Goal: Task Accomplishment & Management: Use online tool/utility

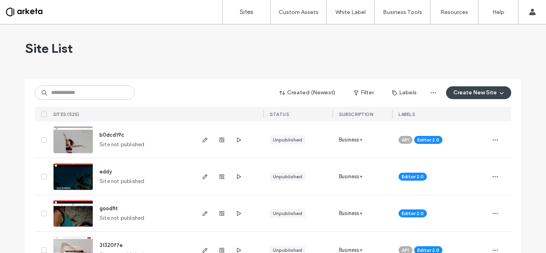
click at [472, 90] on button "Create New Site" at bounding box center [478, 92] width 65 height 13
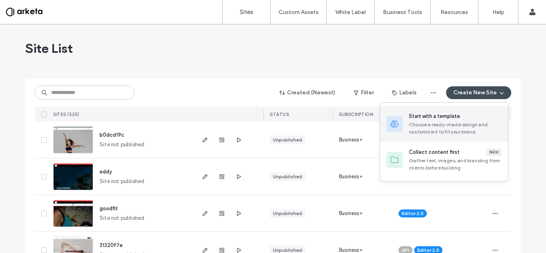
click at [439, 130] on div "Choose a ready-made design and customize it to fit your brand." at bounding box center [455, 128] width 93 height 14
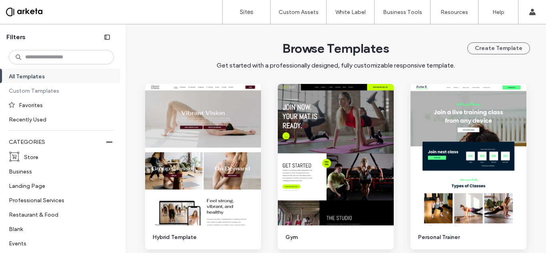
click at [46, 86] on label "Custom Templates" at bounding box center [58, 91] width 98 height 14
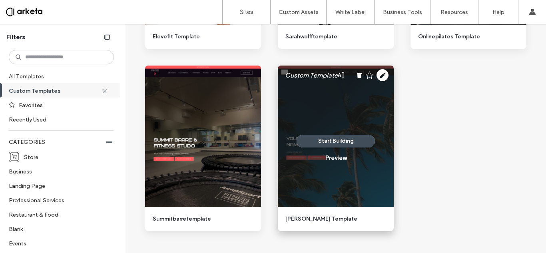
scroll to position [552, 0]
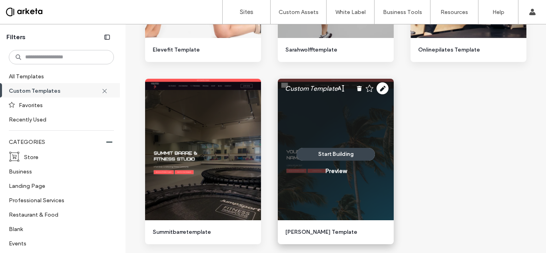
click at [328, 155] on button "Start Building" at bounding box center [336, 154] width 78 height 13
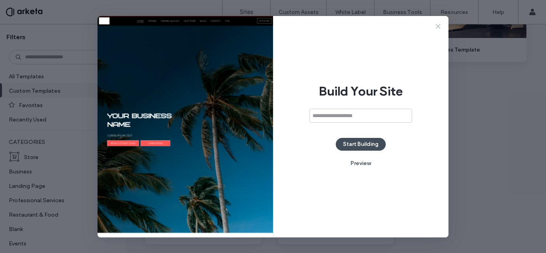
click at [440, 28] on icon at bounding box center [438, 26] width 8 height 8
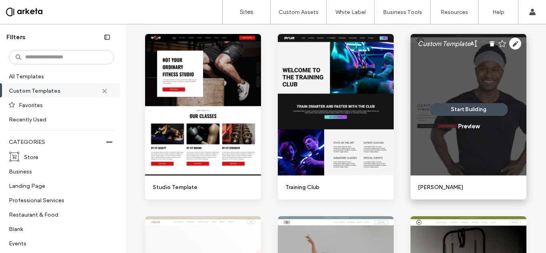
scroll to position [0, 0]
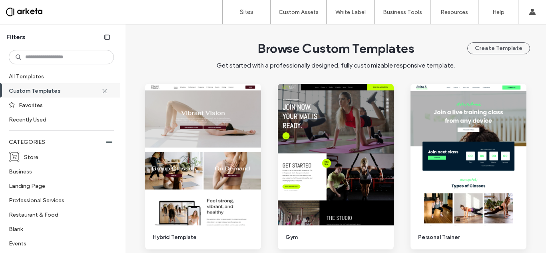
click at [32, 13] on div at bounding box center [51, 12] width 91 height 13
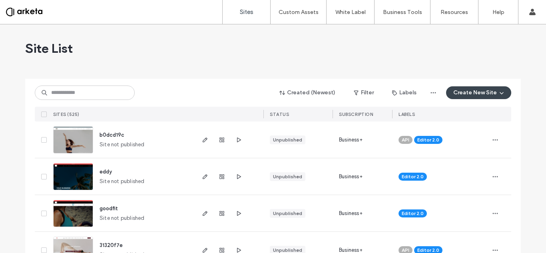
click at [471, 94] on button "Create New Site" at bounding box center [478, 92] width 65 height 13
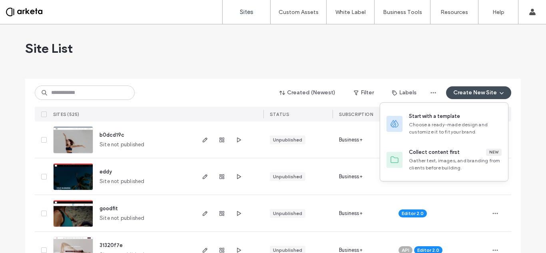
click at [252, 46] on div "Site List" at bounding box center [273, 48] width 496 height 48
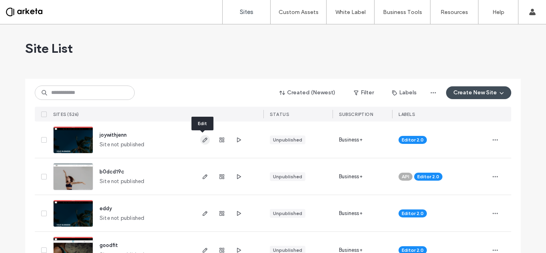
click at [204, 140] on use "button" at bounding box center [205, 140] width 5 height 5
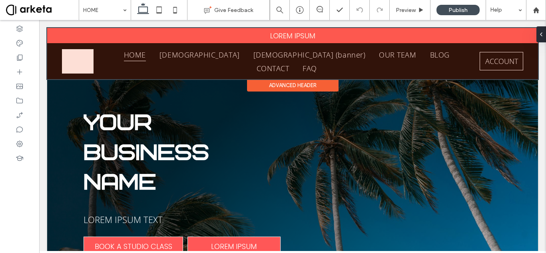
click at [114, 61] on div at bounding box center [292, 53] width 491 height 51
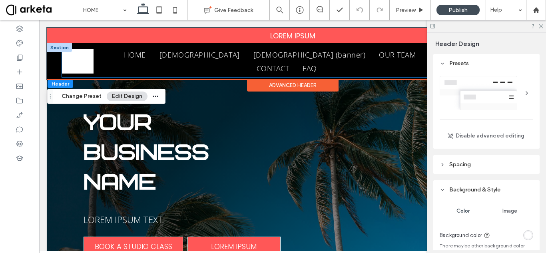
click at [105, 58] on div "HOME IFRAME IFRAME (banner) OUR TEAM BLOG CONTACT FAQ ACCOUNT" at bounding box center [292, 61] width 461 height 32
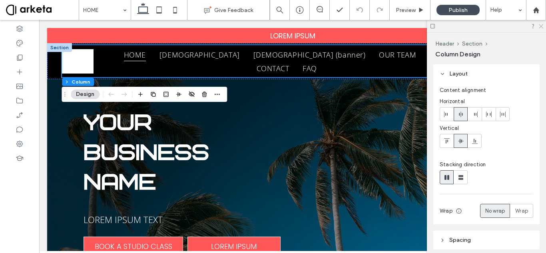
click at [539, 26] on icon at bounding box center [540, 25] width 5 height 5
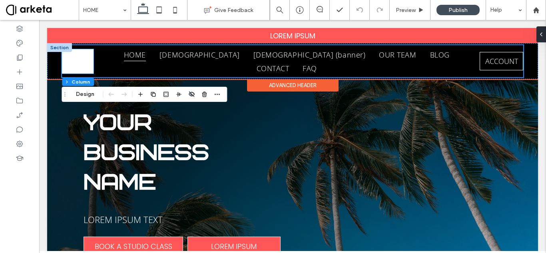
click at [69, 61] on img at bounding box center [78, 61] width 32 height 24
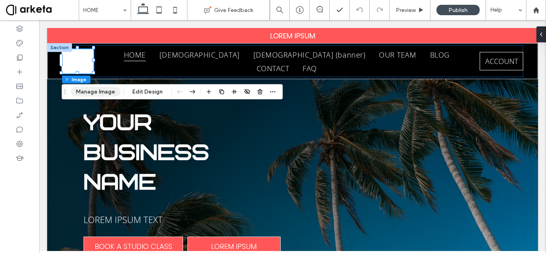
click at [87, 92] on button "Manage Image" at bounding box center [96, 92] width 50 height 10
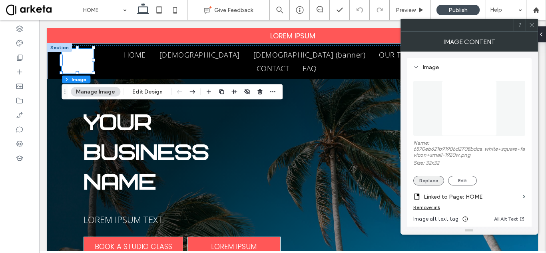
click at [427, 180] on button "Replace" at bounding box center [428, 181] width 31 height 10
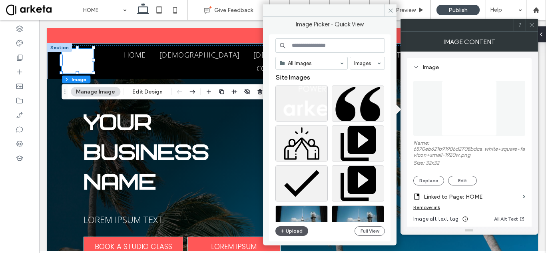
click at [290, 230] on button "Upload" at bounding box center [291, 231] width 33 height 10
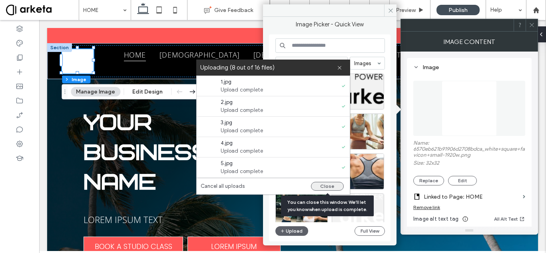
click at [325, 186] on button "Close" at bounding box center [327, 186] width 33 height 9
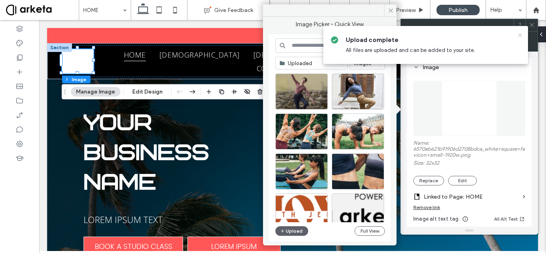
click at [519, 34] on icon at bounding box center [520, 35] width 6 height 6
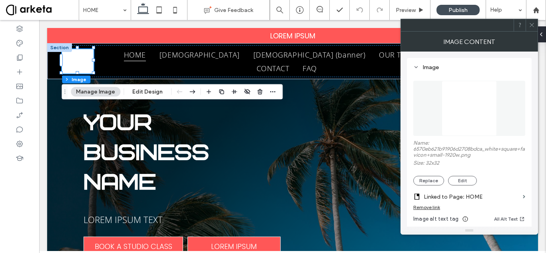
click at [531, 27] on icon at bounding box center [532, 25] width 6 height 6
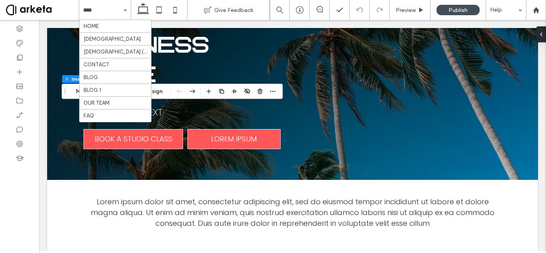
scroll to position [280, 0]
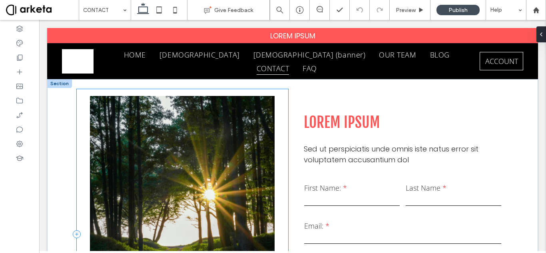
click at [175, 89] on div at bounding box center [183, 234] width 212 height 291
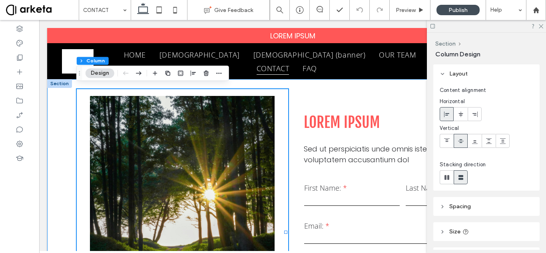
click at [58, 105] on div "LOREM IPSUM Sed ut perspiciatis unde omnis iste natus error sit voluptatem accu…" at bounding box center [292, 239] width 491 height 320
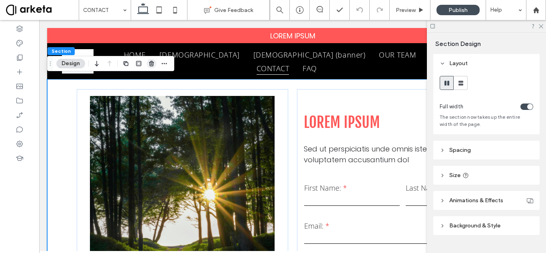
click at [153, 60] on icon "button" at bounding box center [151, 63] width 6 height 6
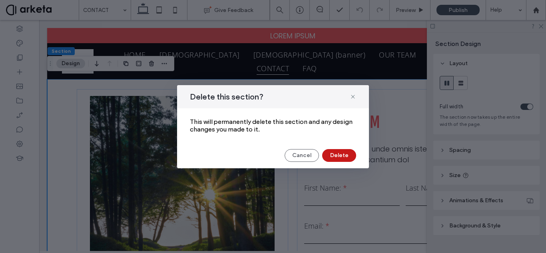
click at [327, 156] on button "Delete" at bounding box center [339, 155] width 34 height 13
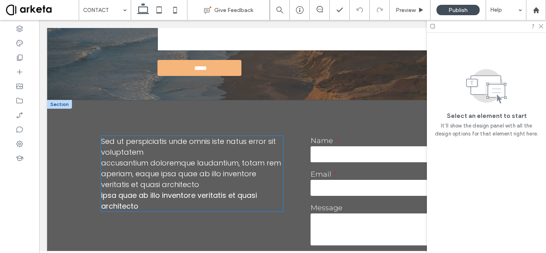
scroll to position [183, 0]
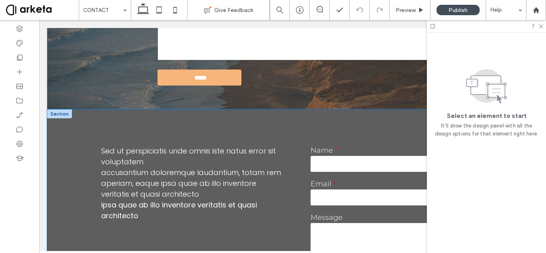
click at [104, 129] on div "Sed ut perspiciatis unde omnis iste natus error sit voluptatem accusantium dolo…" at bounding box center [292, 215] width 491 height 211
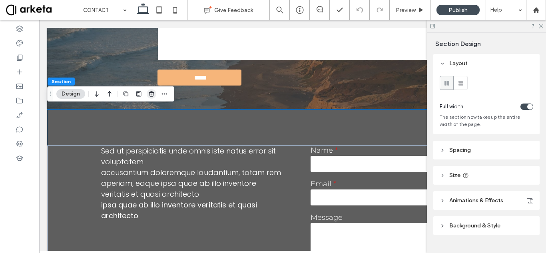
click at [149, 96] on icon "button" at bounding box center [151, 94] width 6 height 6
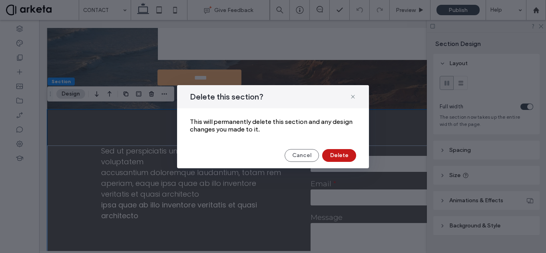
drag, startPoint x: 342, startPoint y: 152, endPoint x: 303, endPoint y: 132, distance: 43.8
click at [343, 152] on button "Delete" at bounding box center [339, 155] width 34 height 13
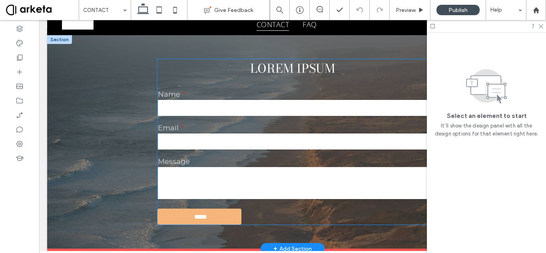
scroll to position [0, 0]
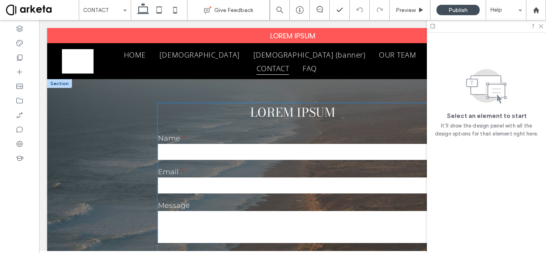
click at [234, 122] on div "LOREM IPSUM Name Email Message ***** Thank you for contacting us. We will get b…" at bounding box center [293, 186] width 270 height 166
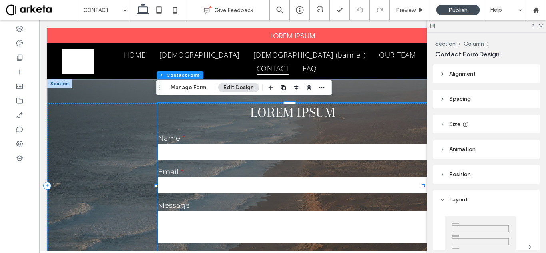
type input "*"
type input "***"
click at [197, 83] on button "Manage Form" at bounding box center [189, 88] width 46 height 10
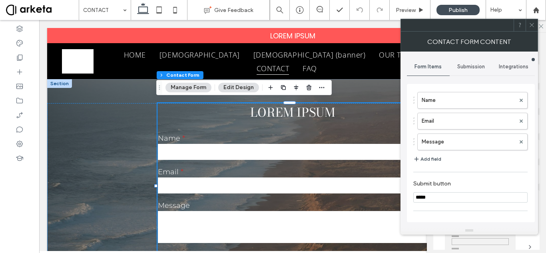
click at [473, 59] on div "Submission" at bounding box center [471, 67] width 43 height 18
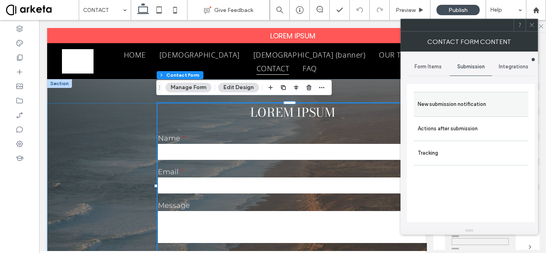
click at [449, 107] on label "New submission notification" at bounding box center [471, 104] width 107 height 16
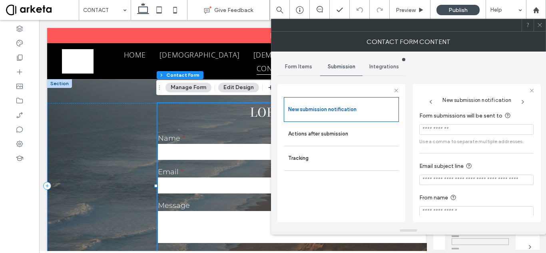
click at [540, 26] on icon at bounding box center [540, 25] width 6 height 6
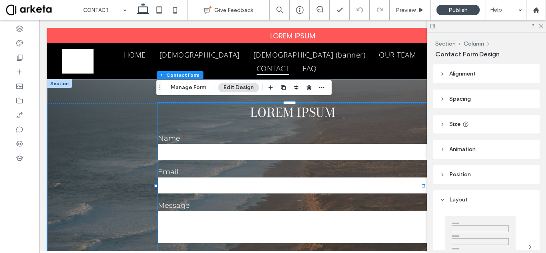
click at [41, 11] on span at bounding box center [42, 10] width 73 height 16
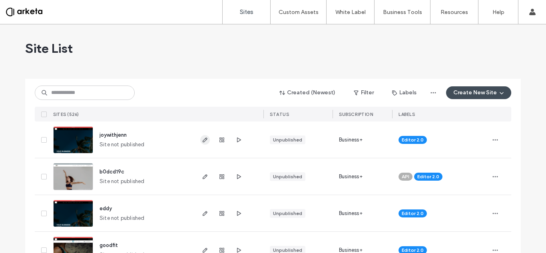
click at [202, 140] on icon "button" at bounding box center [205, 140] width 6 height 6
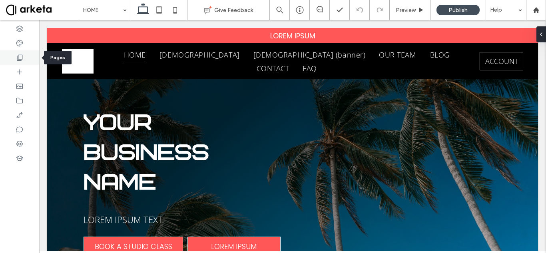
click at [18, 56] on icon at bounding box center [20, 58] width 8 height 8
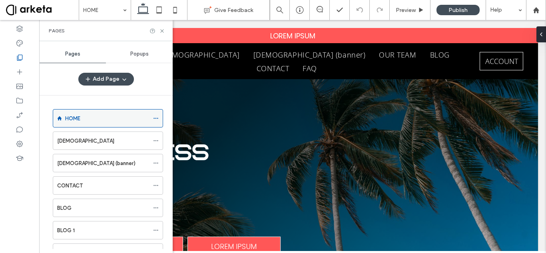
click at [156, 118] on use at bounding box center [156, 118] width 4 height 1
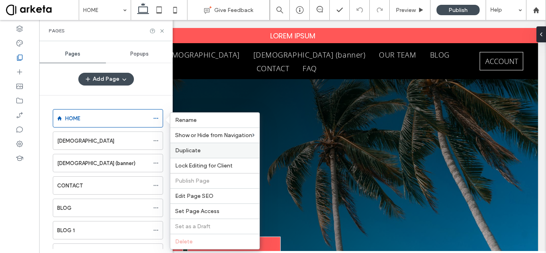
click at [203, 148] on label "Duplicate" at bounding box center [215, 150] width 80 height 7
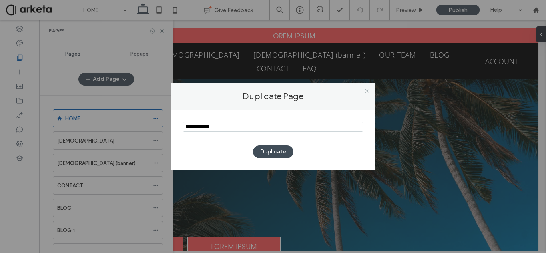
click at [368, 91] on icon at bounding box center [367, 91] width 6 height 6
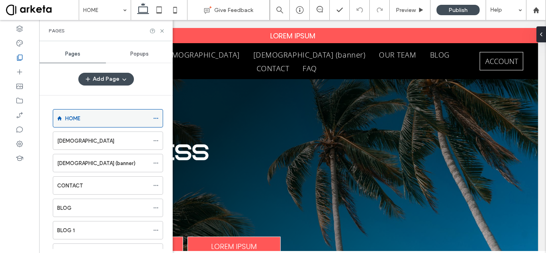
click at [156, 117] on icon at bounding box center [156, 119] width 6 height 6
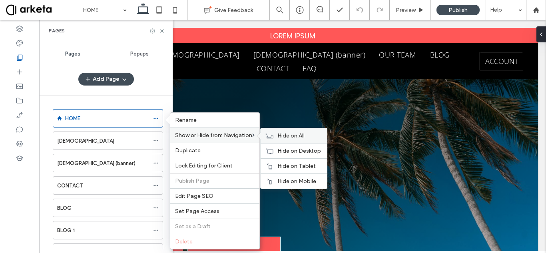
click at [285, 138] on span "Hide on All" at bounding box center [290, 135] width 27 height 7
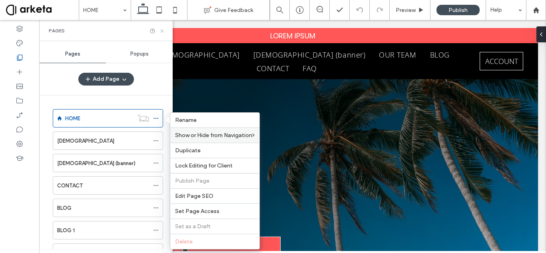
click at [161, 32] on use at bounding box center [161, 30] width 3 height 3
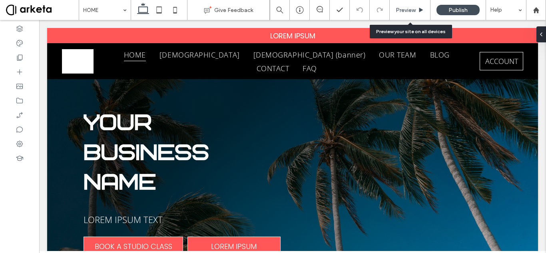
click at [404, 16] on div "Preview" at bounding box center [410, 10] width 41 height 20
click at [402, 10] on span "Preview" at bounding box center [406, 10] width 20 height 7
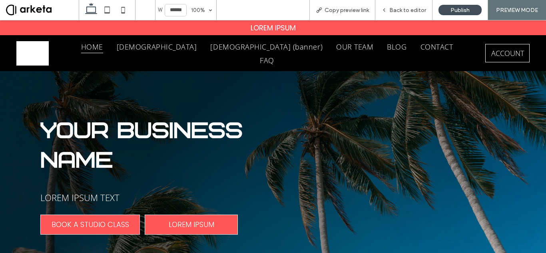
click at [35, 9] on span at bounding box center [42, 10] width 73 height 16
